Goal: Task Accomplishment & Management: Manage account settings

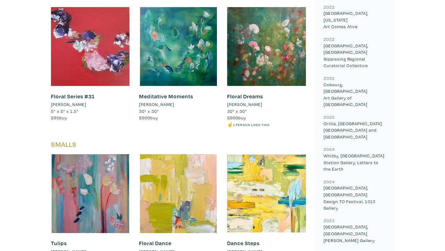
scroll to position [357, 0]
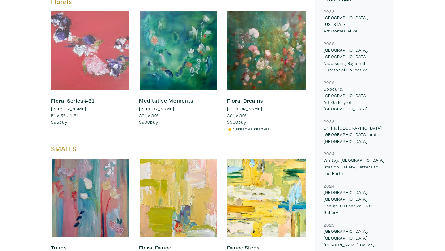
click at [102, 45] on div at bounding box center [90, 50] width 79 height 79
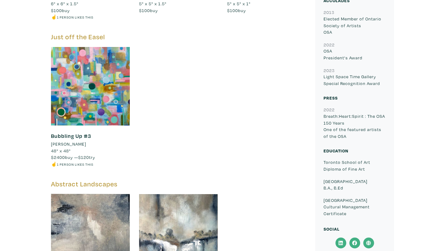
scroll to position [638, 0]
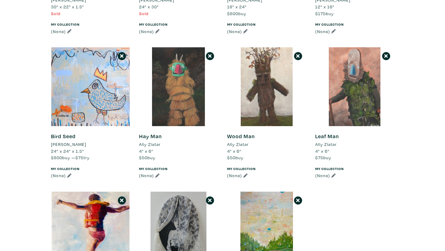
scroll to position [181, 0]
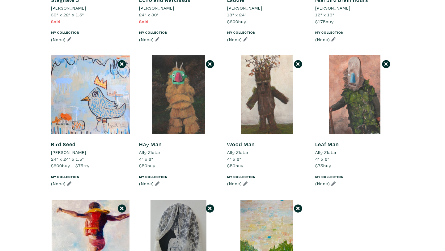
click at [237, 154] on li "Ally Zlatar" at bounding box center [238, 152] width 22 height 7
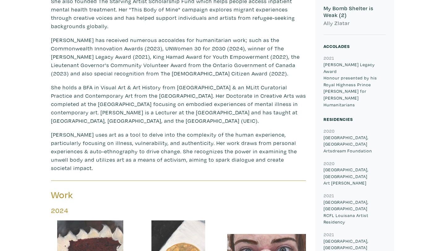
scroll to position [256, 0]
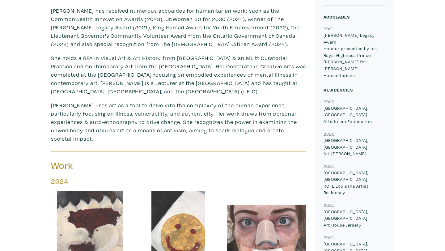
click at [56, 160] on h3 "Work" at bounding box center [112, 166] width 123 height 12
click at [58, 177] on h5 "2024" at bounding box center [178, 181] width 255 height 8
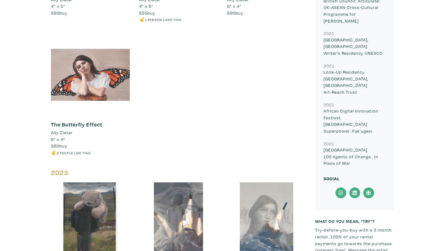
scroll to position [551, 0]
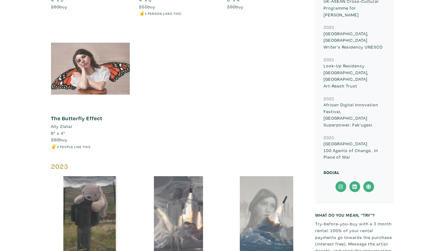
click at [62, 162] on h5 "2023" at bounding box center [178, 166] width 255 height 8
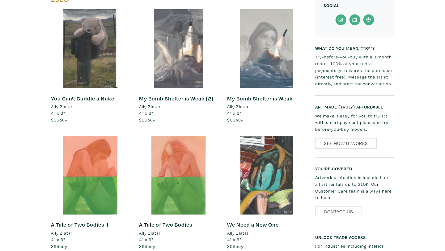
scroll to position [788, 0]
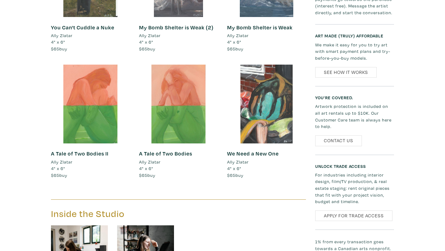
click at [247, 150] on link "We Need a New One" at bounding box center [253, 153] width 52 height 7
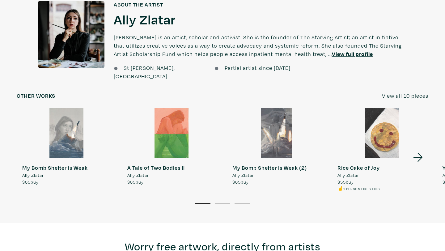
scroll to position [462, 0]
click at [415, 92] on u "View all 10 pieces" at bounding box center [405, 95] width 46 height 7
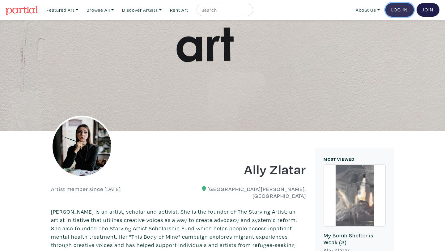
click at [395, 13] on link "Log In" at bounding box center [399, 10] width 28 height 14
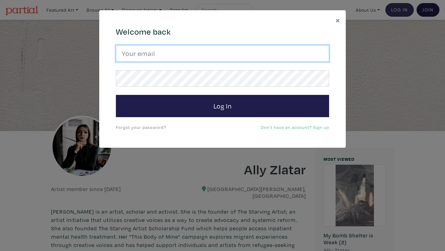
type input "mndesjardins@gmail.com"
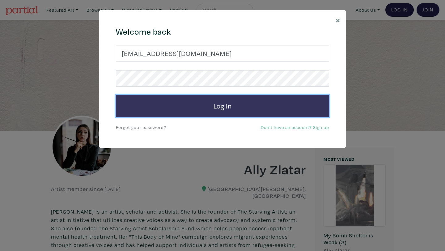
click at [235, 102] on button "Log In" at bounding box center [222, 106] width 213 height 22
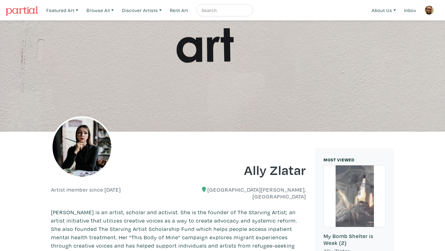
click at [429, 10] on img at bounding box center [428, 10] width 9 height 9
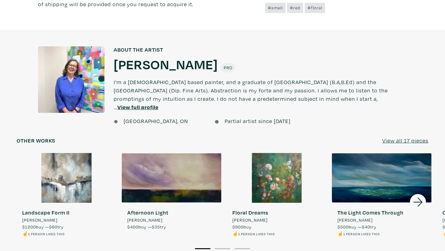
scroll to position [426, 0]
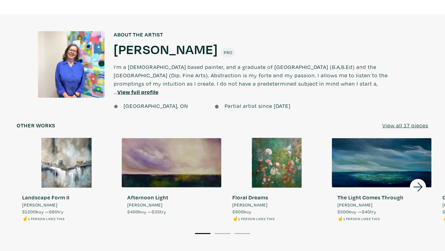
click at [279, 160] on div at bounding box center [276, 163] width 99 height 50
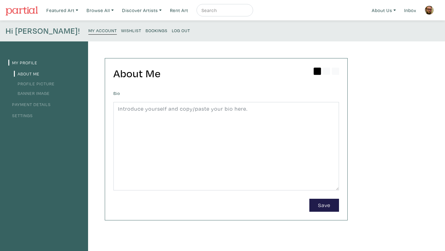
click at [121, 32] on small "Wishlist" at bounding box center [131, 30] width 20 height 6
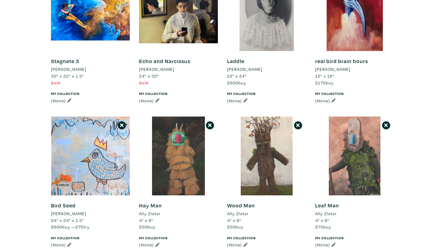
scroll to position [10, 0]
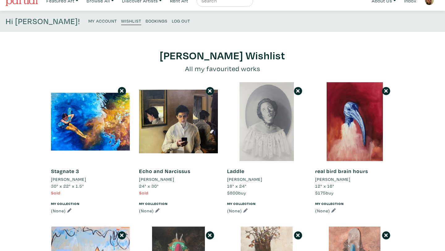
click at [274, 117] on div at bounding box center [266, 121] width 79 height 79
